Goal: Transaction & Acquisition: Purchase product/service

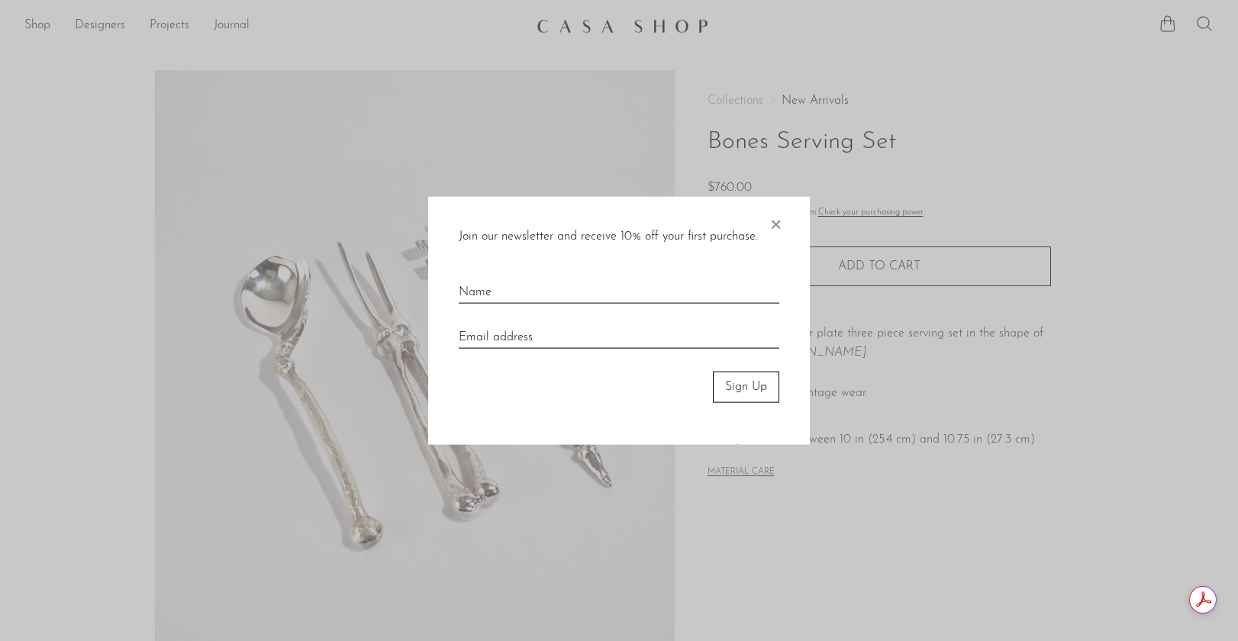
click at [778, 222] on span "×" at bounding box center [775, 221] width 15 height 49
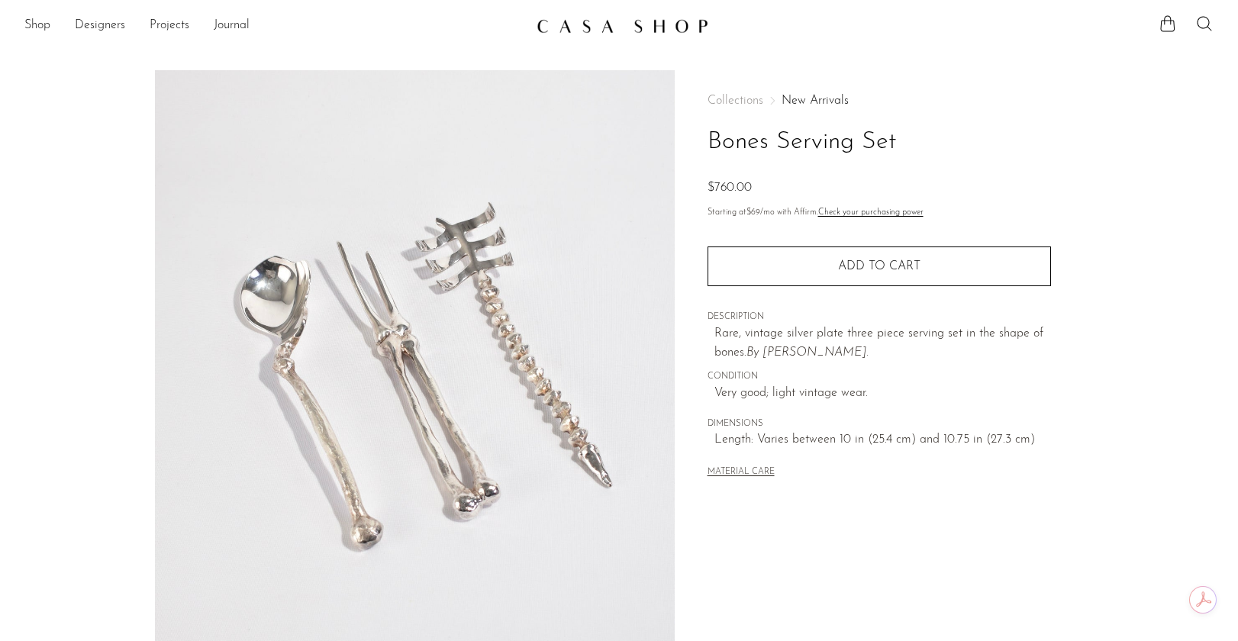
scroll to position [353, 0]
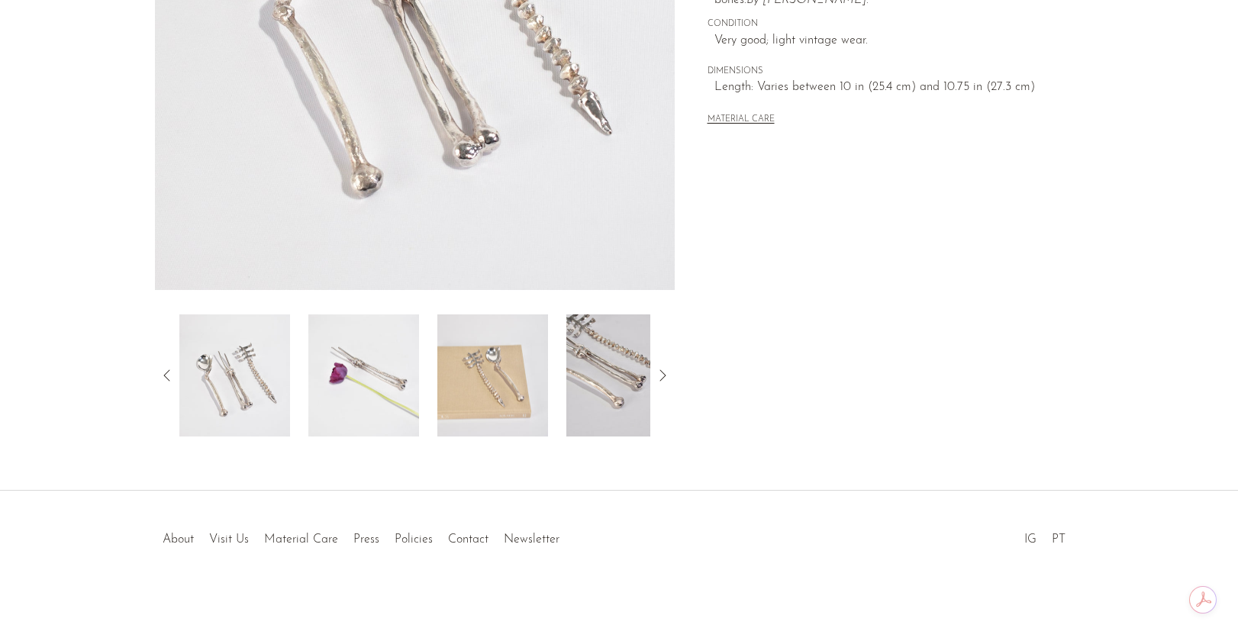
click at [373, 366] on img at bounding box center [363, 375] width 111 height 122
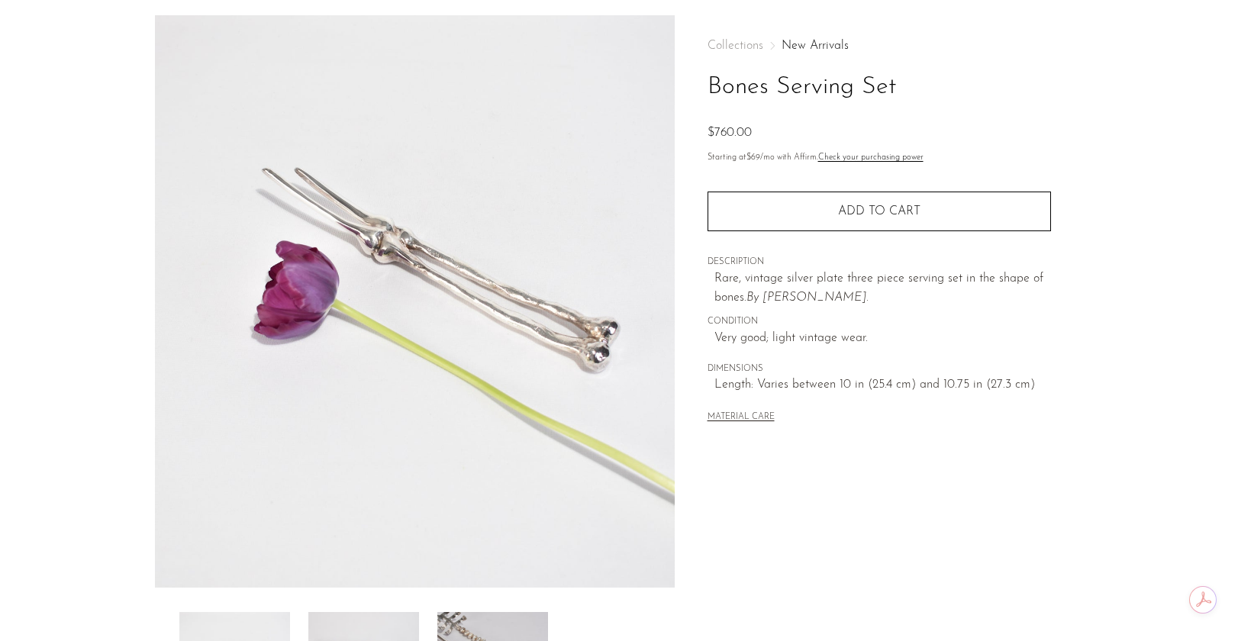
scroll to position [0, 0]
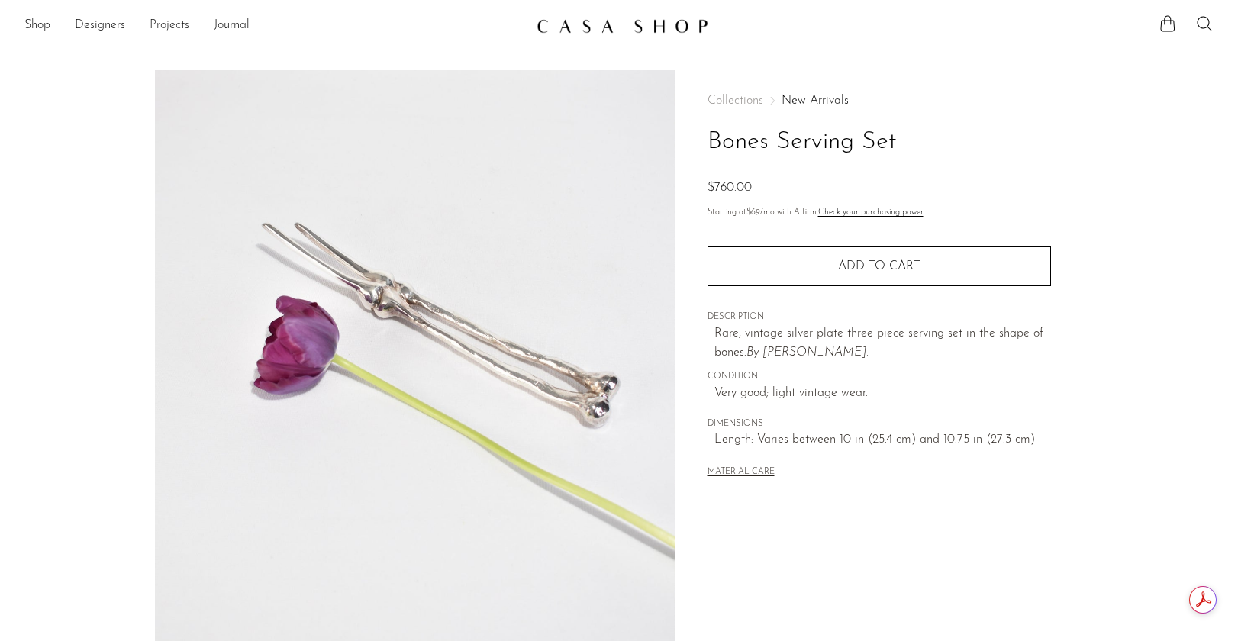
click at [164, 19] on link "Projects" at bounding box center [170, 26] width 40 height 20
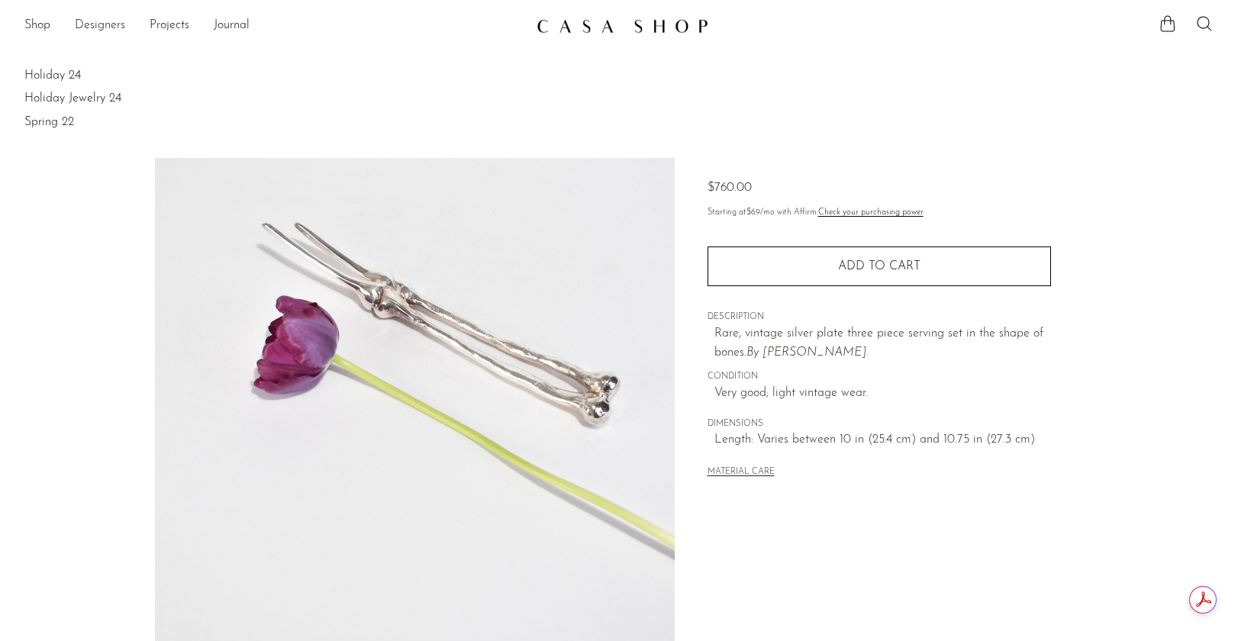
click at [112, 26] on link "Designers" at bounding box center [100, 26] width 50 height 20
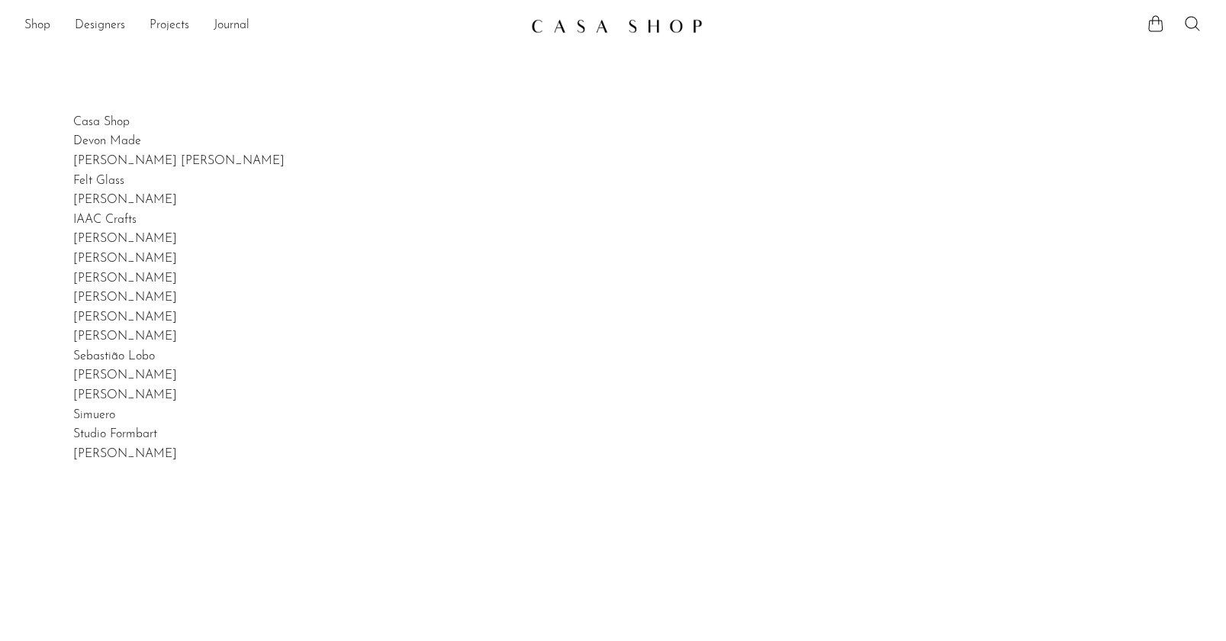
click at [36, 23] on link "Shop" at bounding box center [37, 26] width 26 height 20
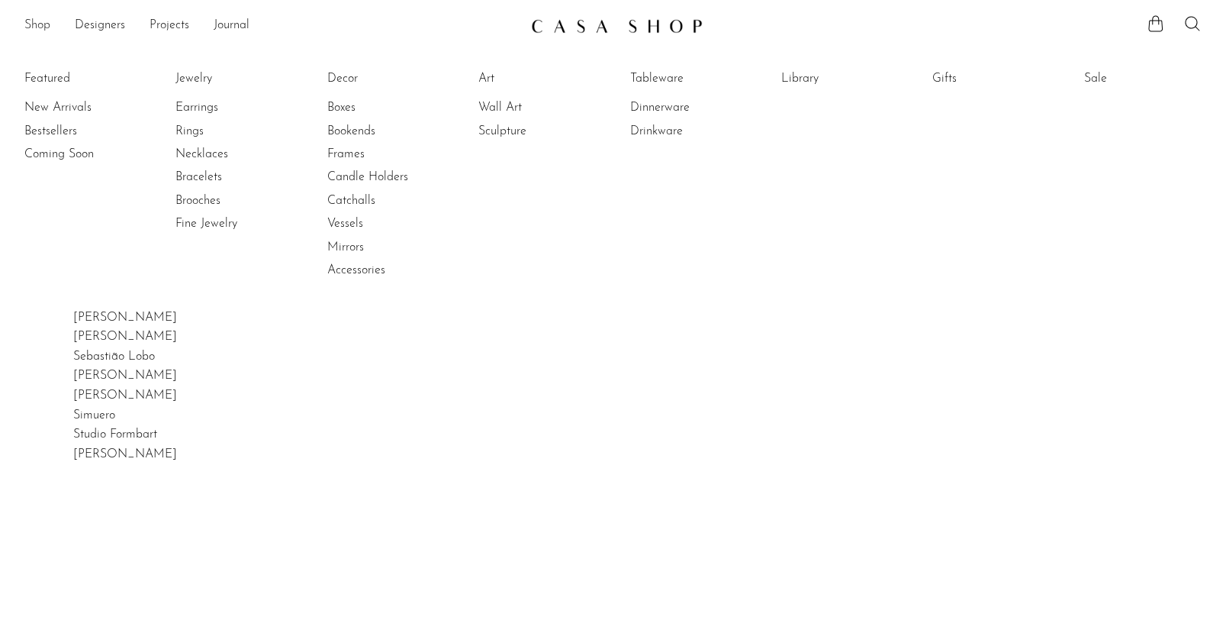
click at [41, 26] on link "Shop" at bounding box center [37, 26] width 26 height 20
click at [666, 112] on link "Dinnerware" at bounding box center [687, 107] width 114 height 17
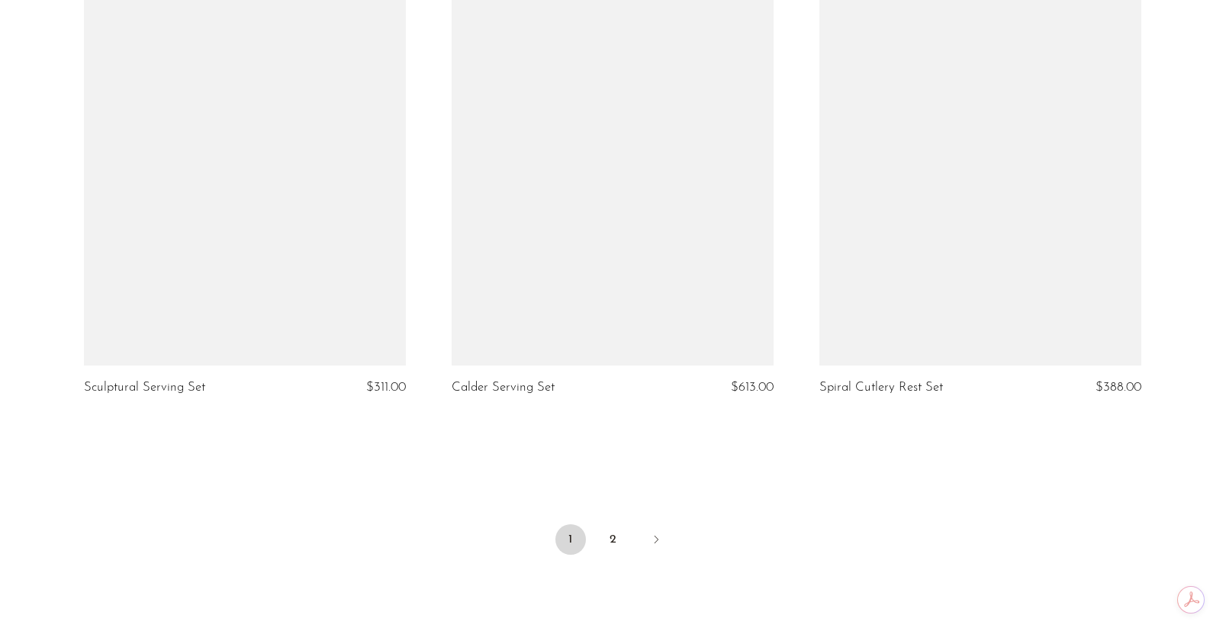
scroll to position [6094, 0]
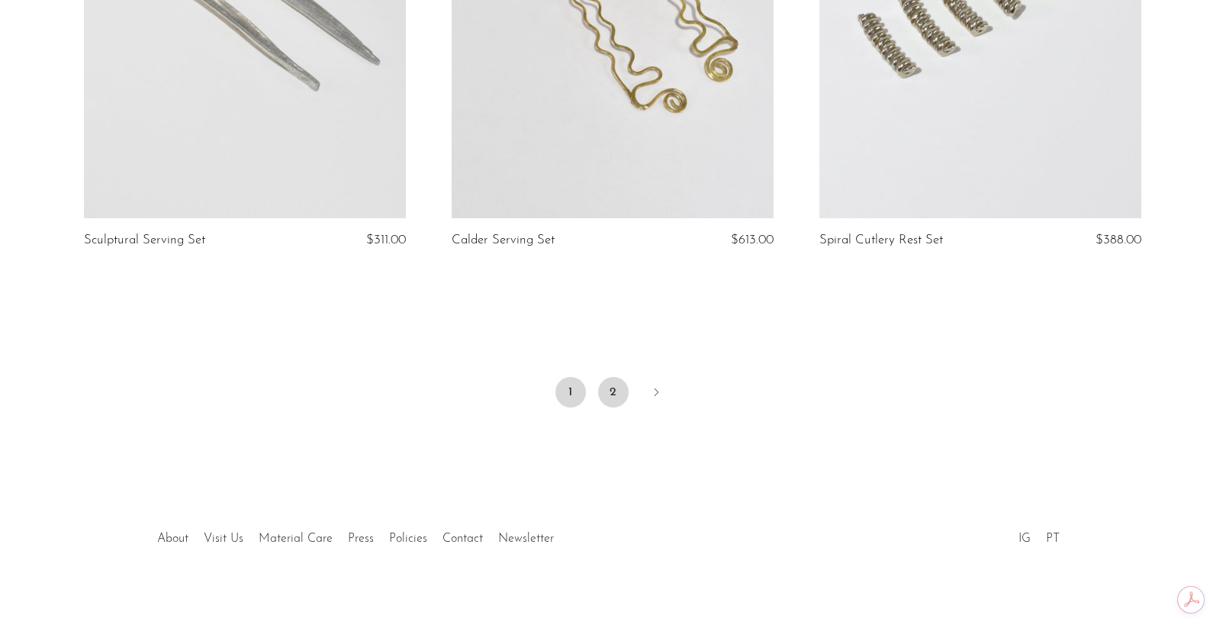
click at [612, 390] on link "2" at bounding box center [613, 392] width 31 height 31
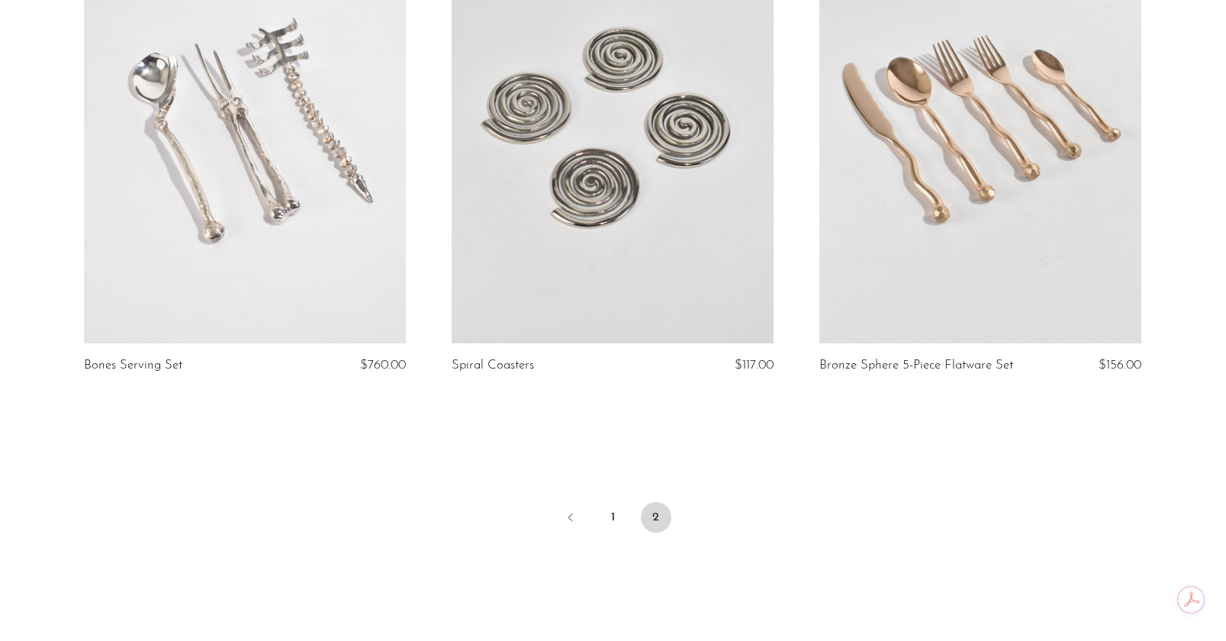
scroll to position [804, 0]
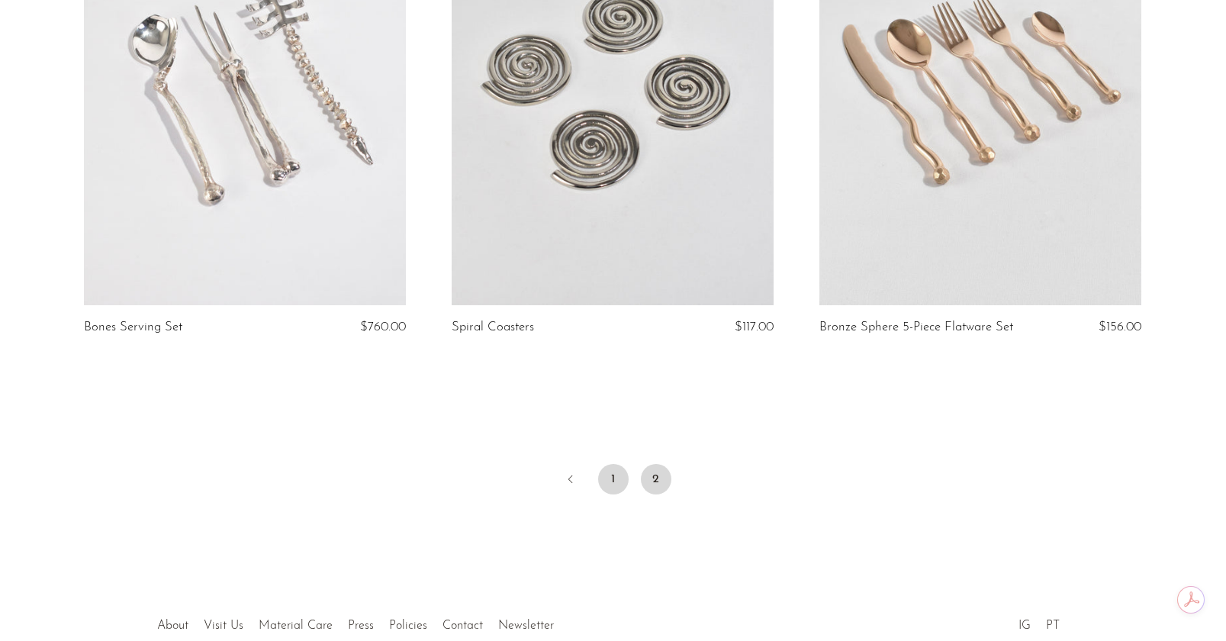
click at [616, 473] on link "1" at bounding box center [613, 479] width 31 height 31
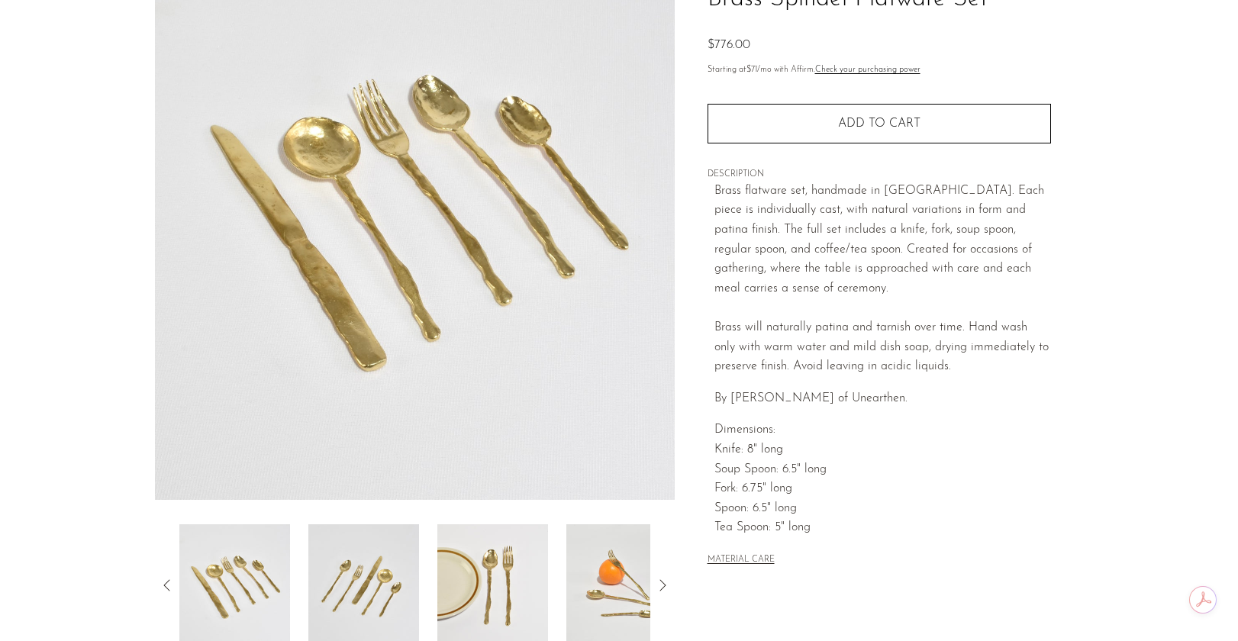
scroll to position [269, 0]
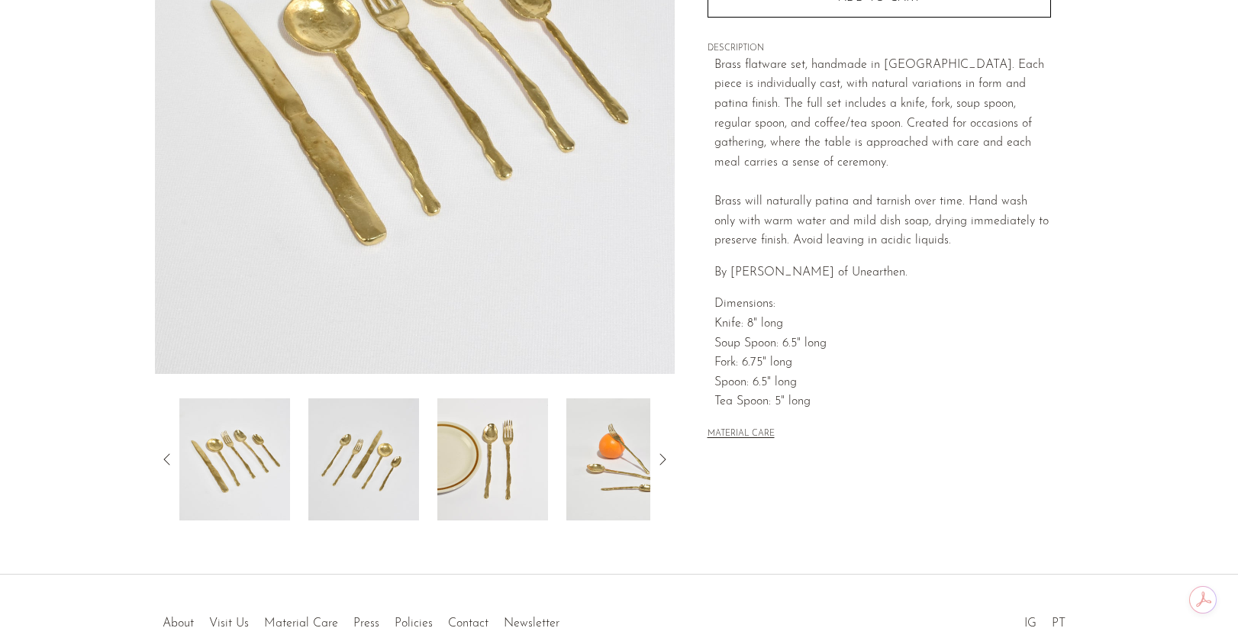
click at [663, 459] on icon at bounding box center [662, 459] width 18 height 18
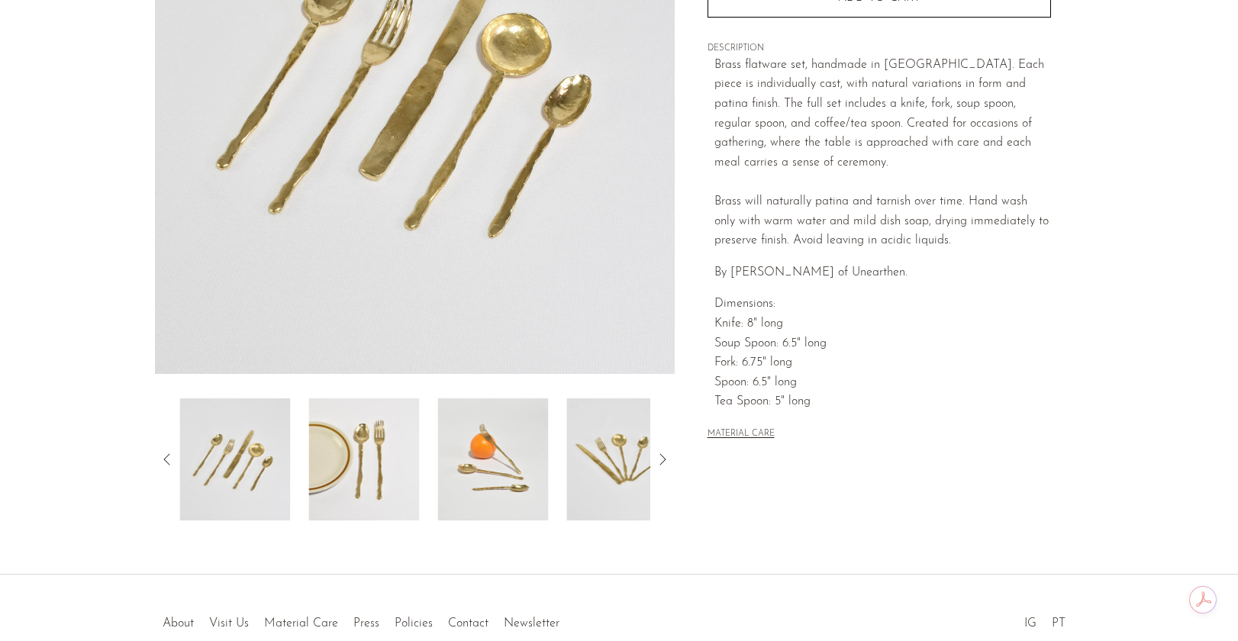
click at [662, 459] on icon at bounding box center [662, 459] width 18 height 18
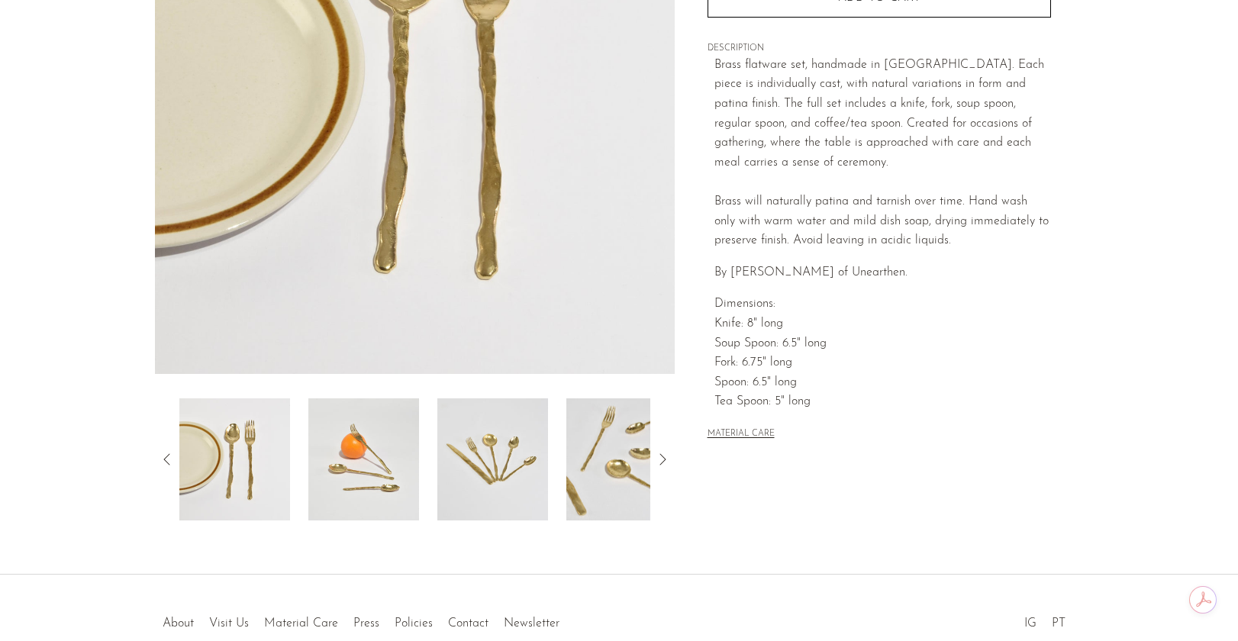
click at [662, 457] on icon at bounding box center [662, 459] width 18 height 18
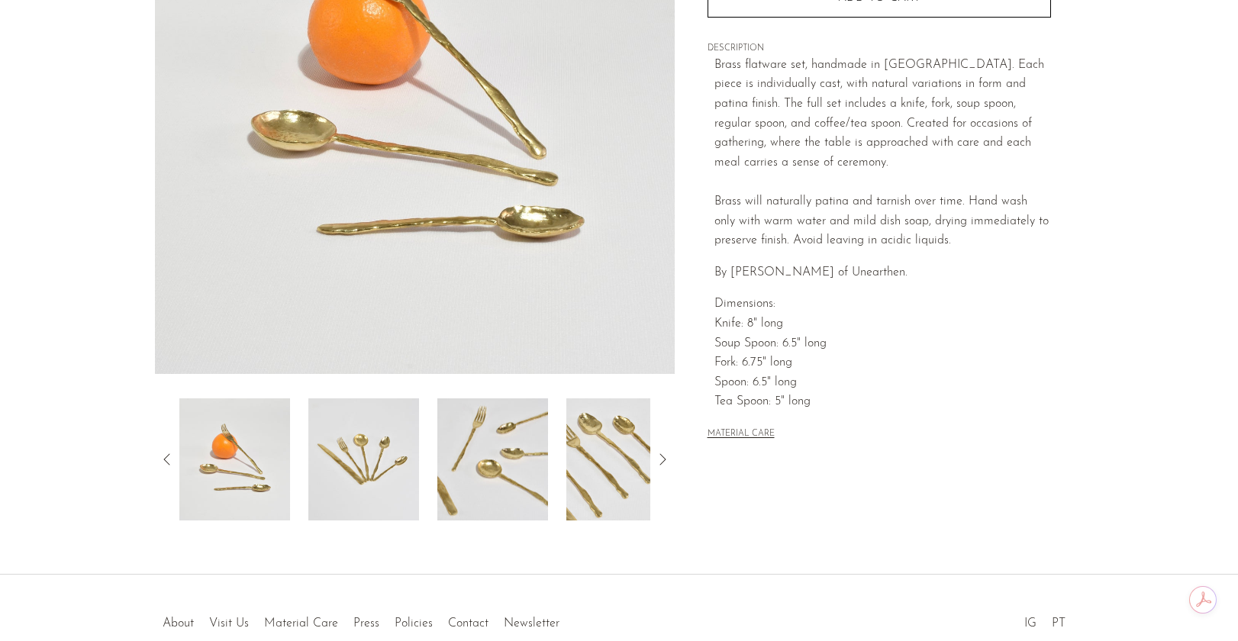
click at [662, 457] on icon at bounding box center [662, 459] width 18 height 18
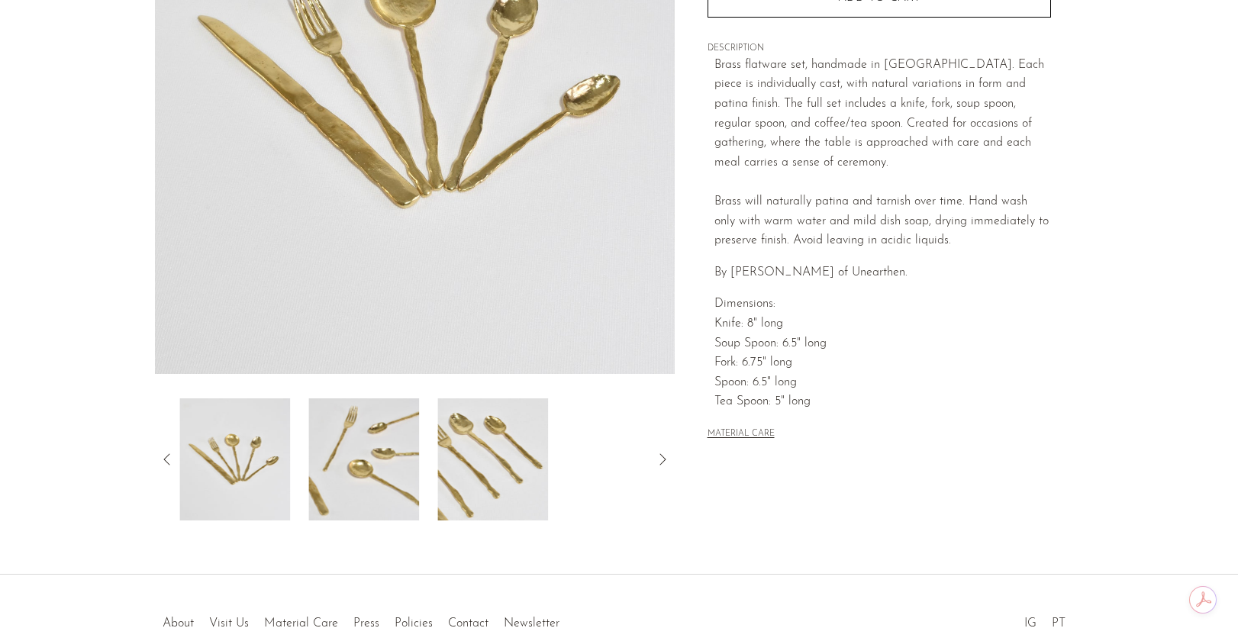
click at [662, 457] on icon at bounding box center [662, 459] width 18 height 18
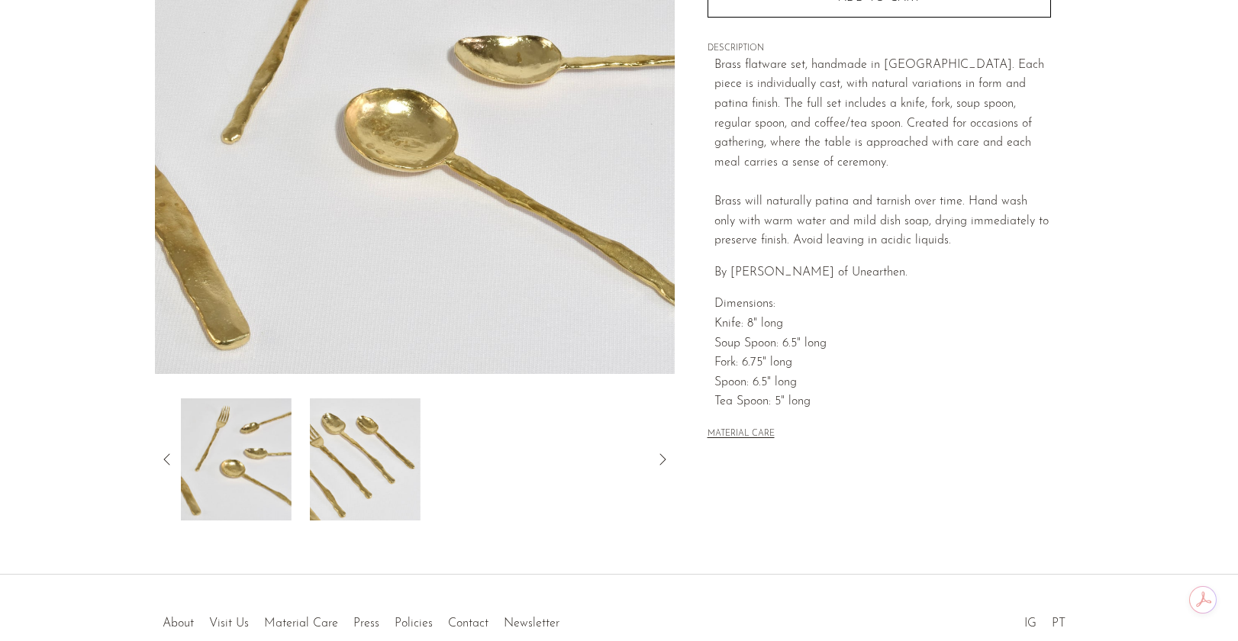
click at [662, 457] on icon at bounding box center [662, 459] width 18 height 18
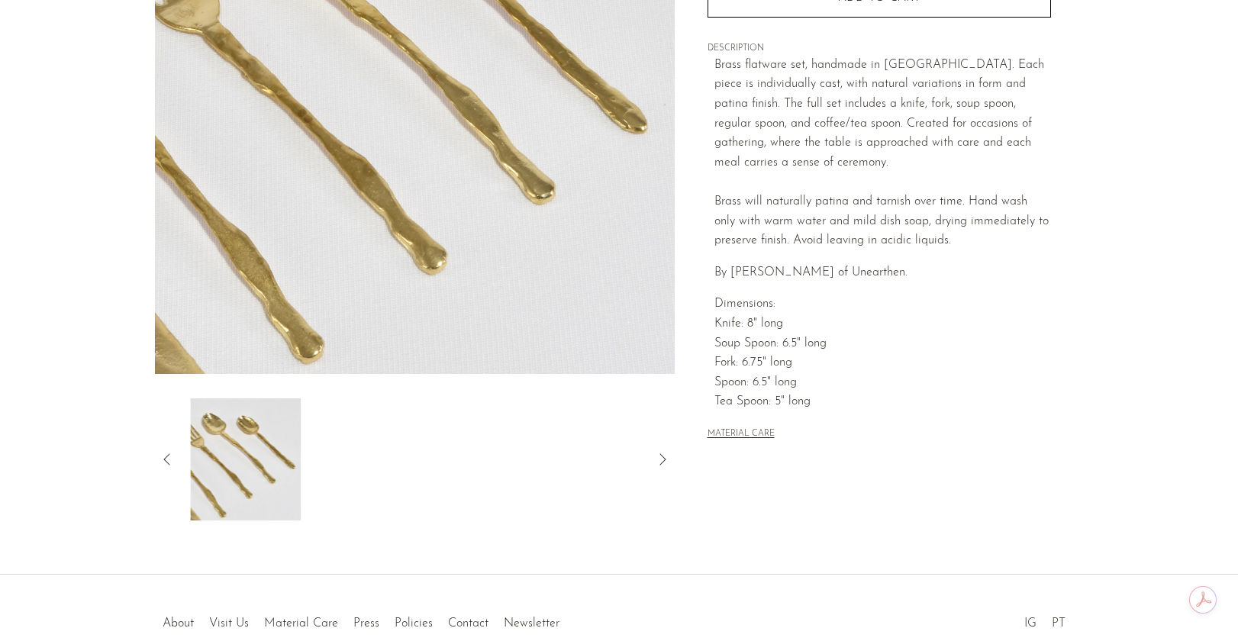
click at [662, 457] on icon at bounding box center [662, 459] width 18 height 18
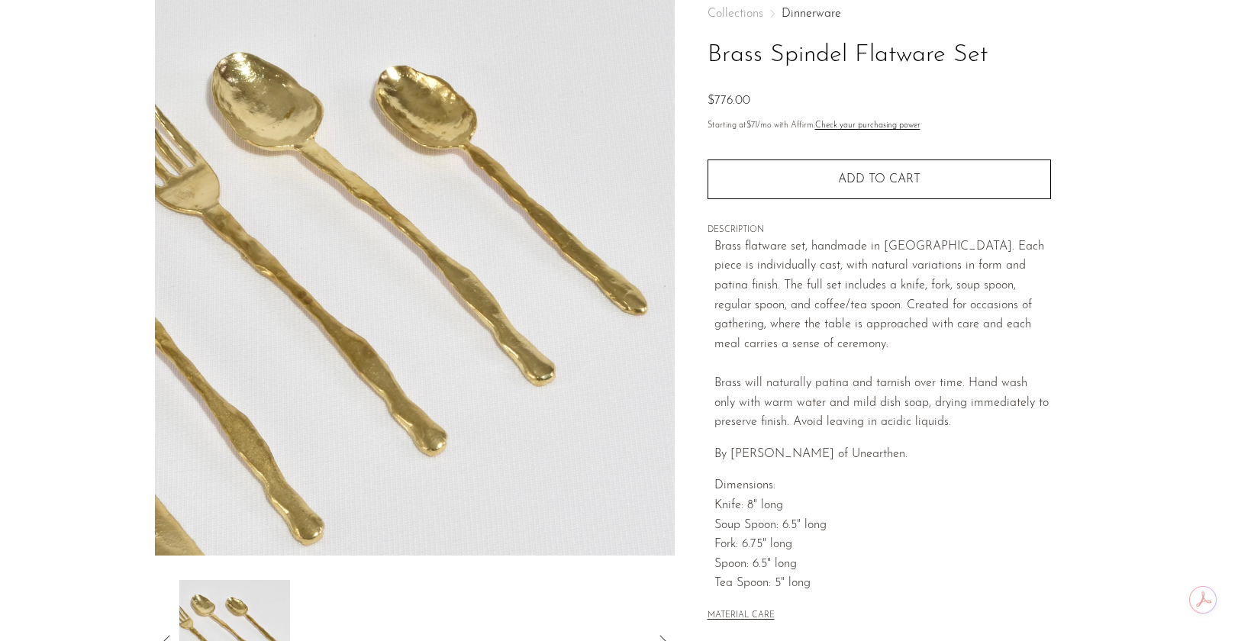
scroll to position [0, 0]
